Goal: Information Seeking & Learning: Find specific fact

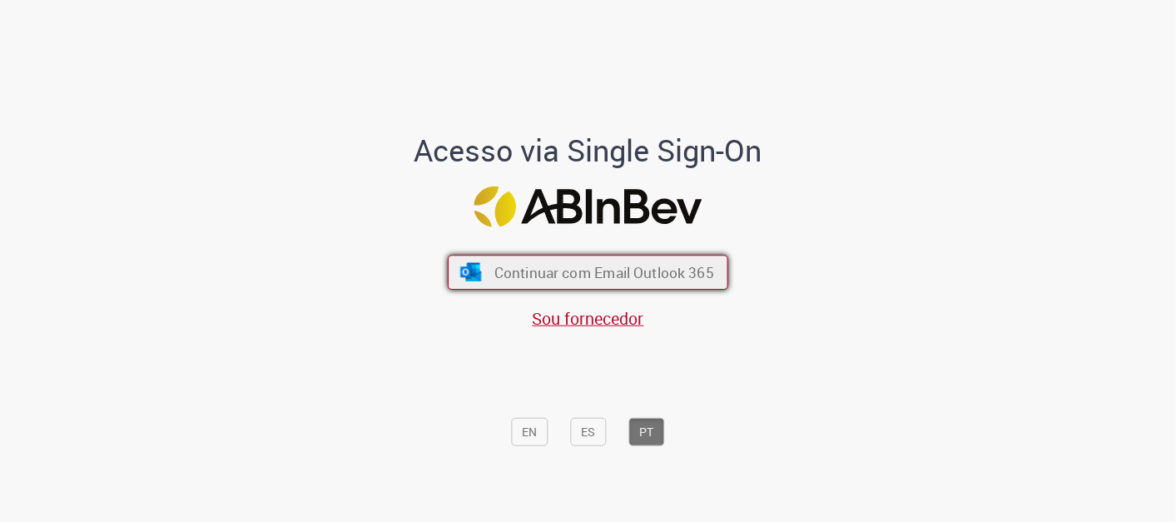
click at [566, 271] on span "Continuar com Email Outlook 365" at bounding box center [604, 272] width 220 height 19
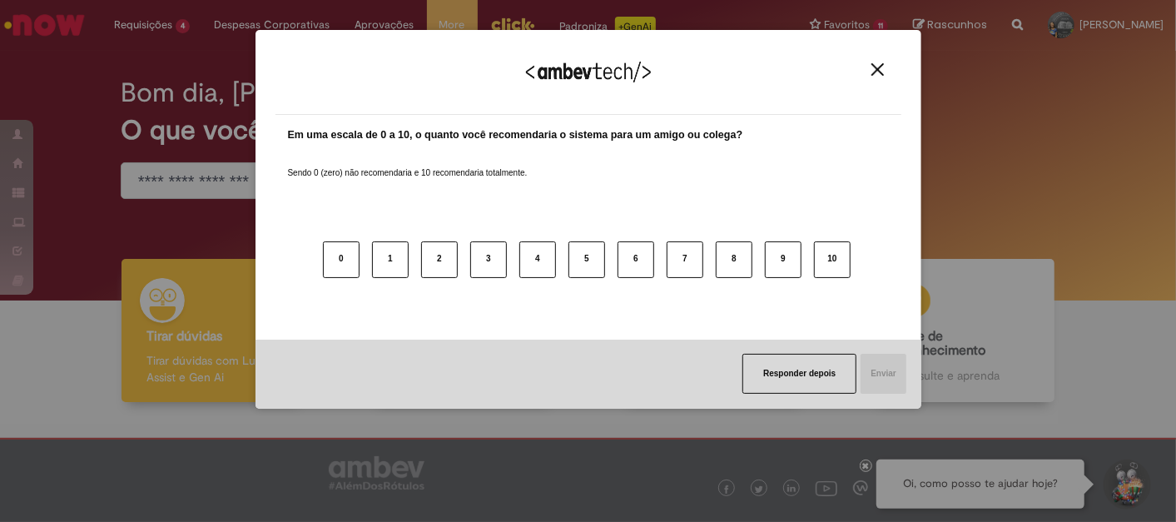
click at [877, 57] on div "Agradecemos seu feedback!" at bounding box center [589, 82] width 626 height 65
click at [884, 72] on button "Close" at bounding box center [878, 69] width 22 height 14
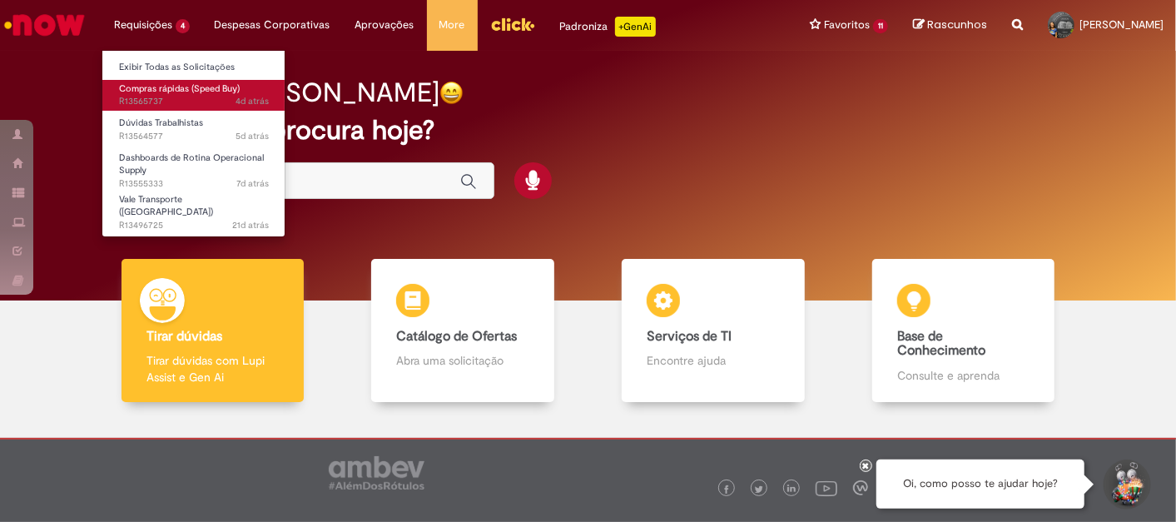
click at [190, 102] on span "4d atrás 4 dias atrás R13565737" at bounding box center [194, 101] width 150 height 13
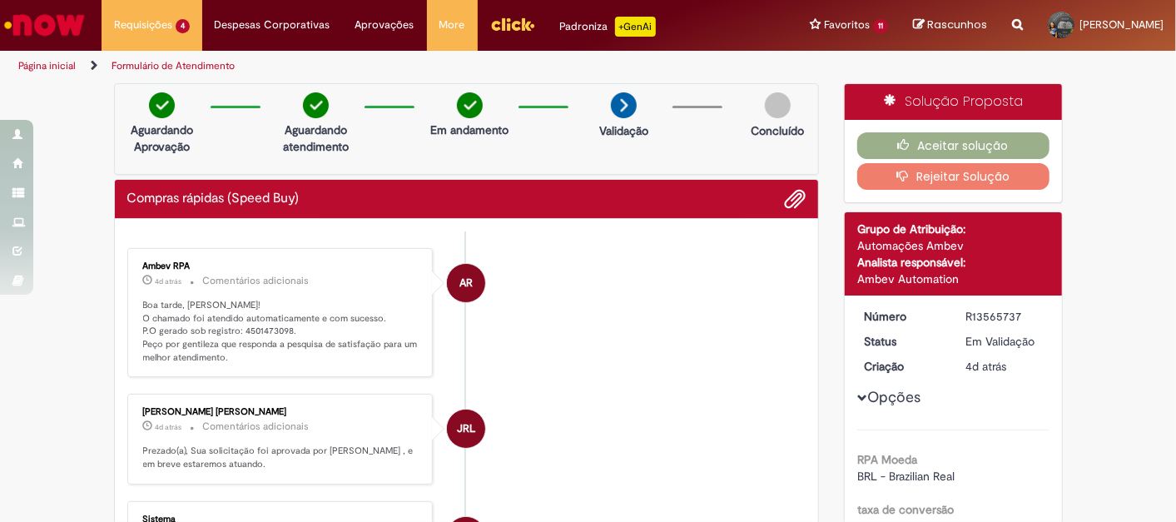
click at [273, 325] on p "Boa tarde, [PERSON_NAME]! O chamado foi atendido automaticamente e com sucesso.…" at bounding box center [281, 332] width 277 height 66
copy p "4501473098"
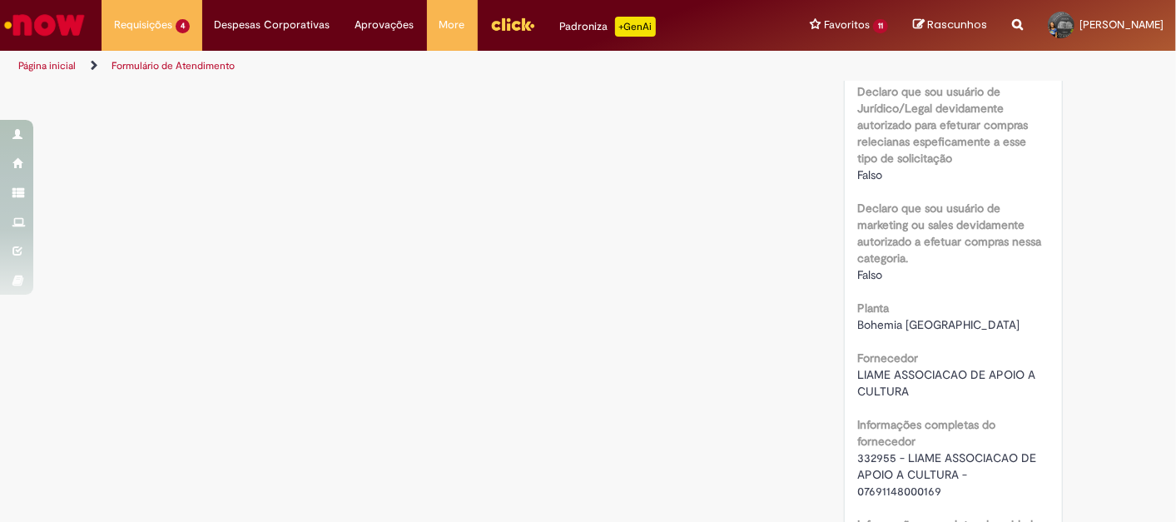
scroll to position [1110, 0]
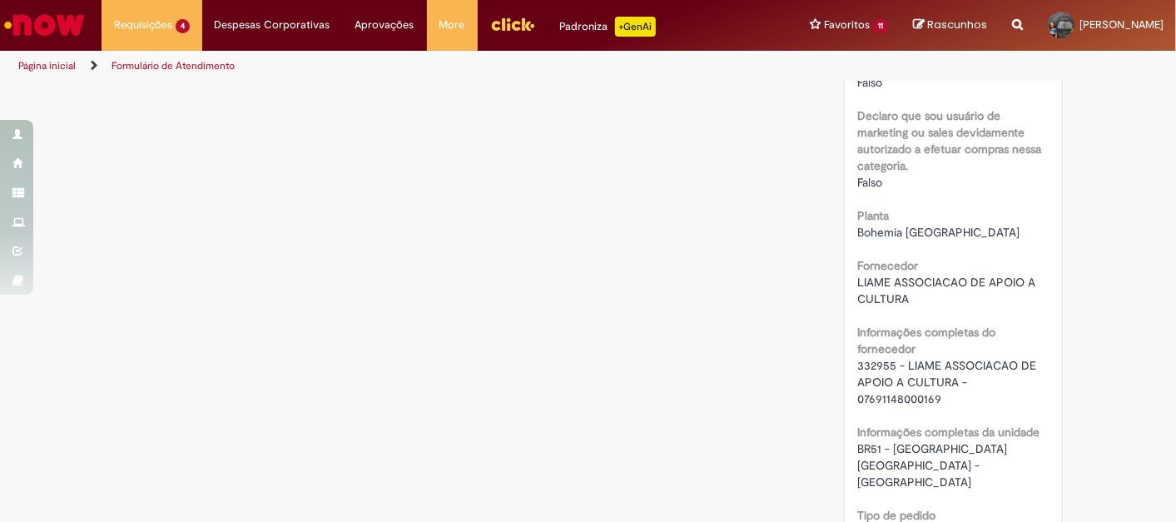
click at [859, 397] on span "332955 - LIAME ASSOCIACAO DE APOIO A CULTURA - 07691148000169" at bounding box center [948, 382] width 182 height 48
copy span "07691148000169"
click at [915, 364] on span "332955 - LIAME ASSOCIACAO DE APOIO A CULTURA - 07691148000169" at bounding box center [948, 382] width 182 height 48
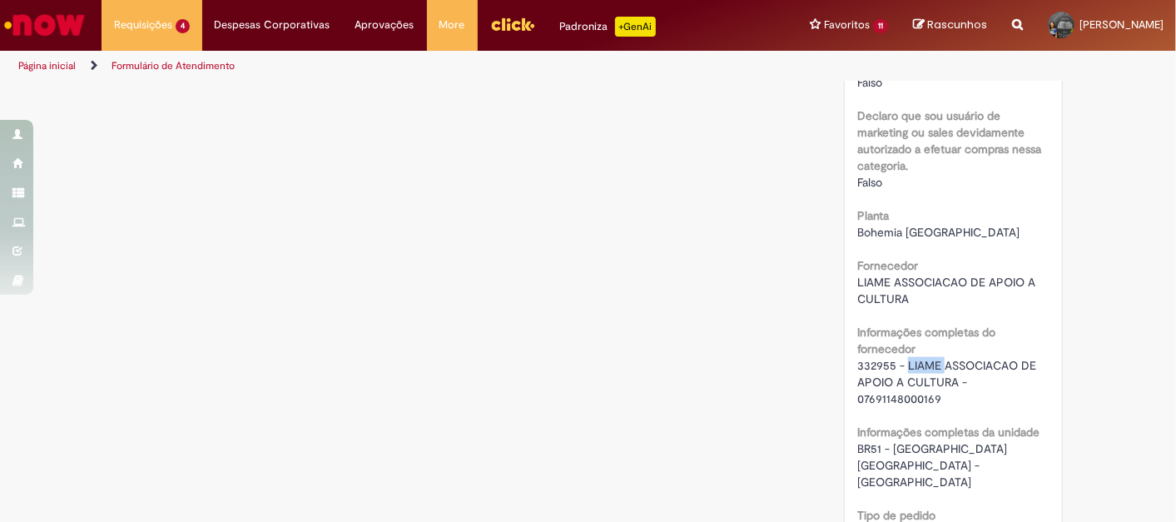
copy span "LIAME"
